Goal: Entertainment & Leisure: Consume media (video, audio)

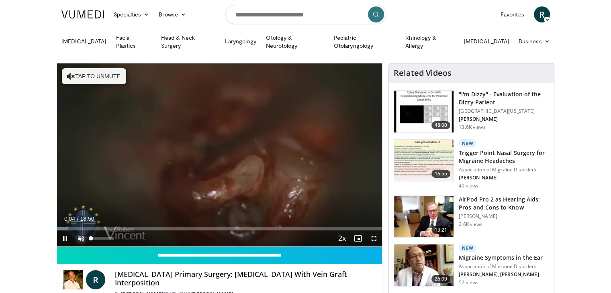
click at [77, 233] on span "Video Player" at bounding box center [81, 239] width 16 height 16
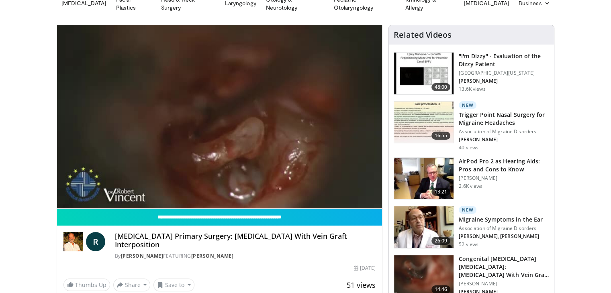
scroll to position [53, 0]
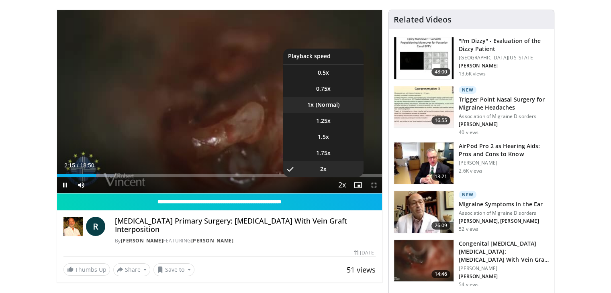
click at [325, 101] on li "1x" at bounding box center [323, 105] width 80 height 16
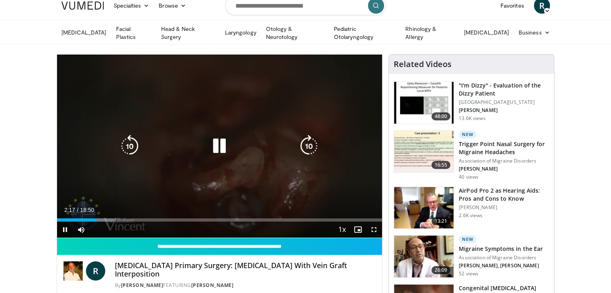
scroll to position [0, 0]
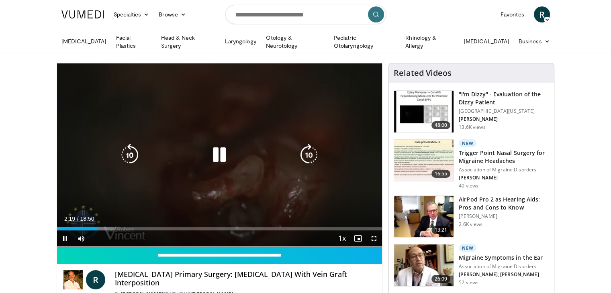
click at [266, 195] on div "10 seconds Tap to unmute" at bounding box center [219, 154] width 325 height 183
click at [220, 153] on icon "Video Player" at bounding box center [219, 155] width 22 height 22
